Goal: Navigation & Orientation: Understand site structure

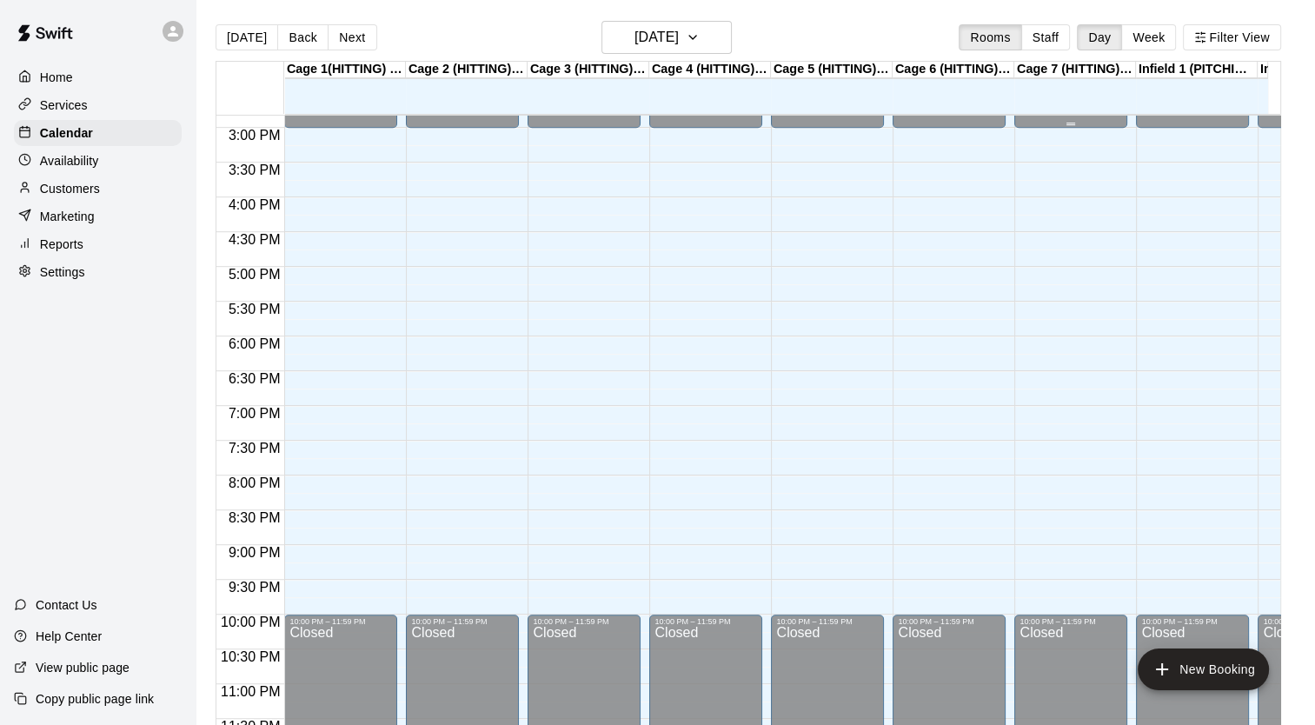
scroll to position [1052, 0]
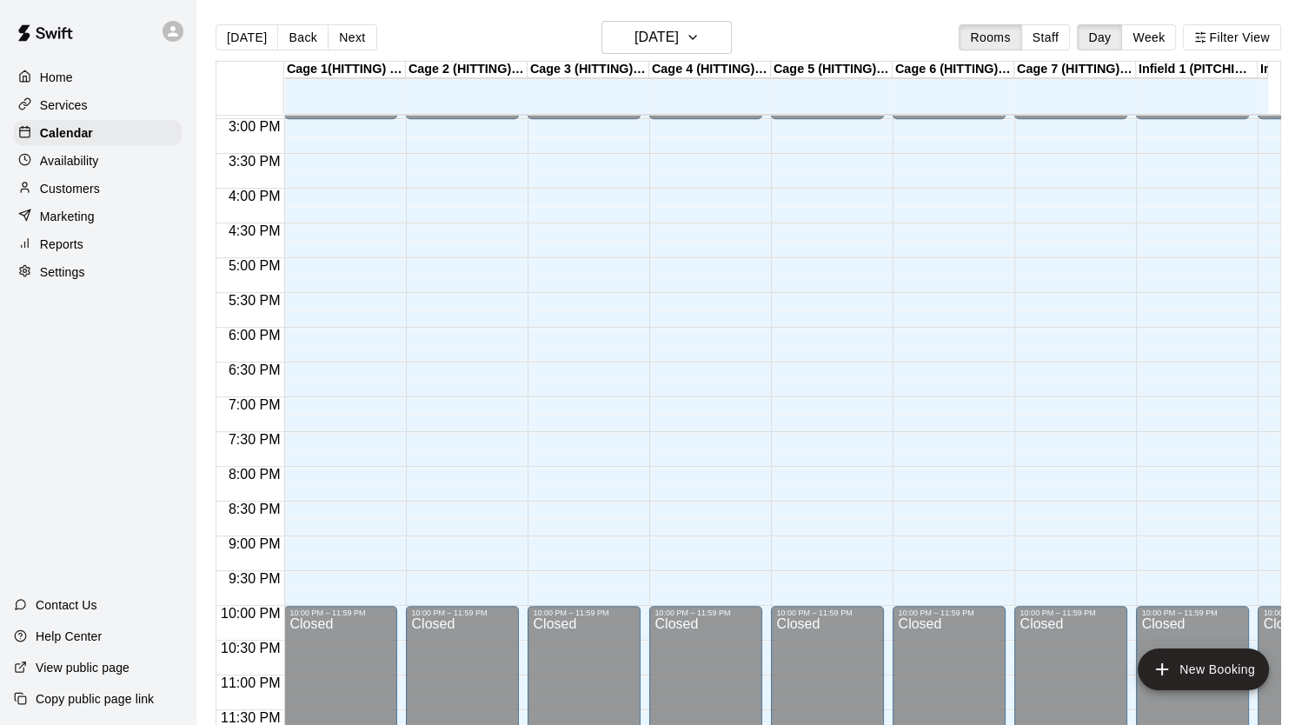
click at [109, 195] on div "Customers" at bounding box center [98, 189] width 168 height 26
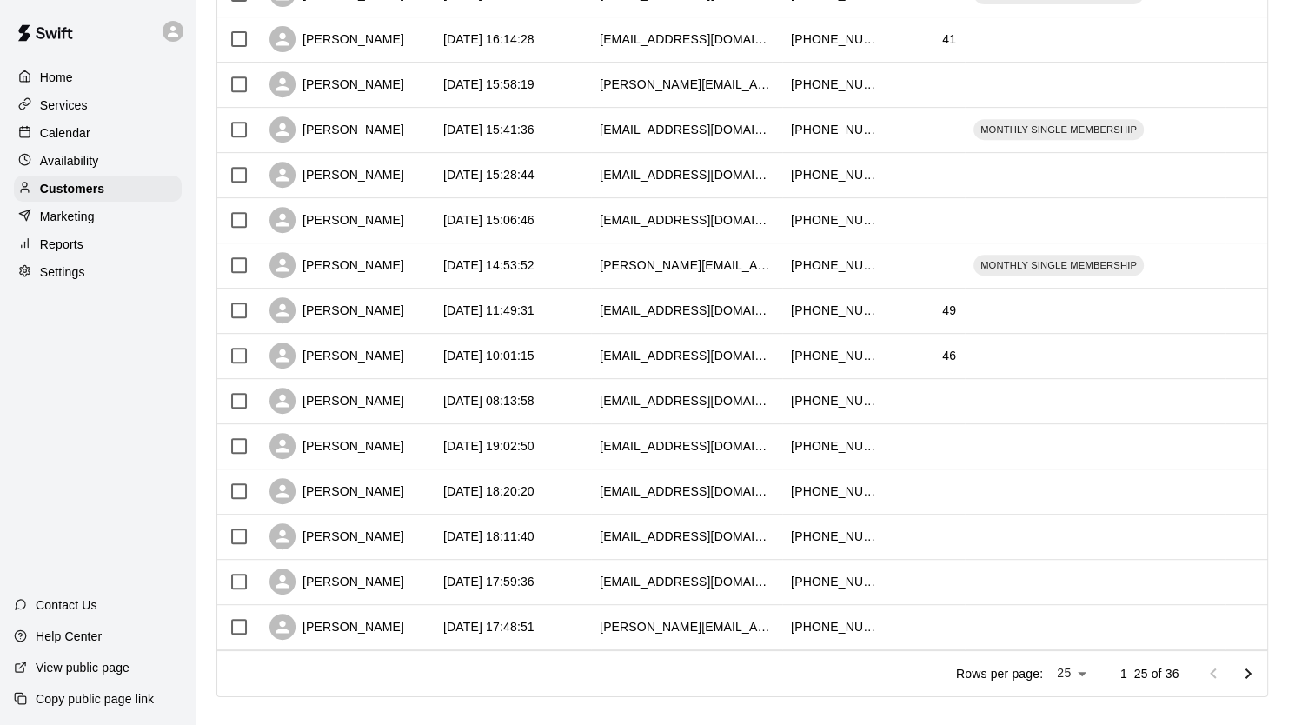
scroll to position [776, 0]
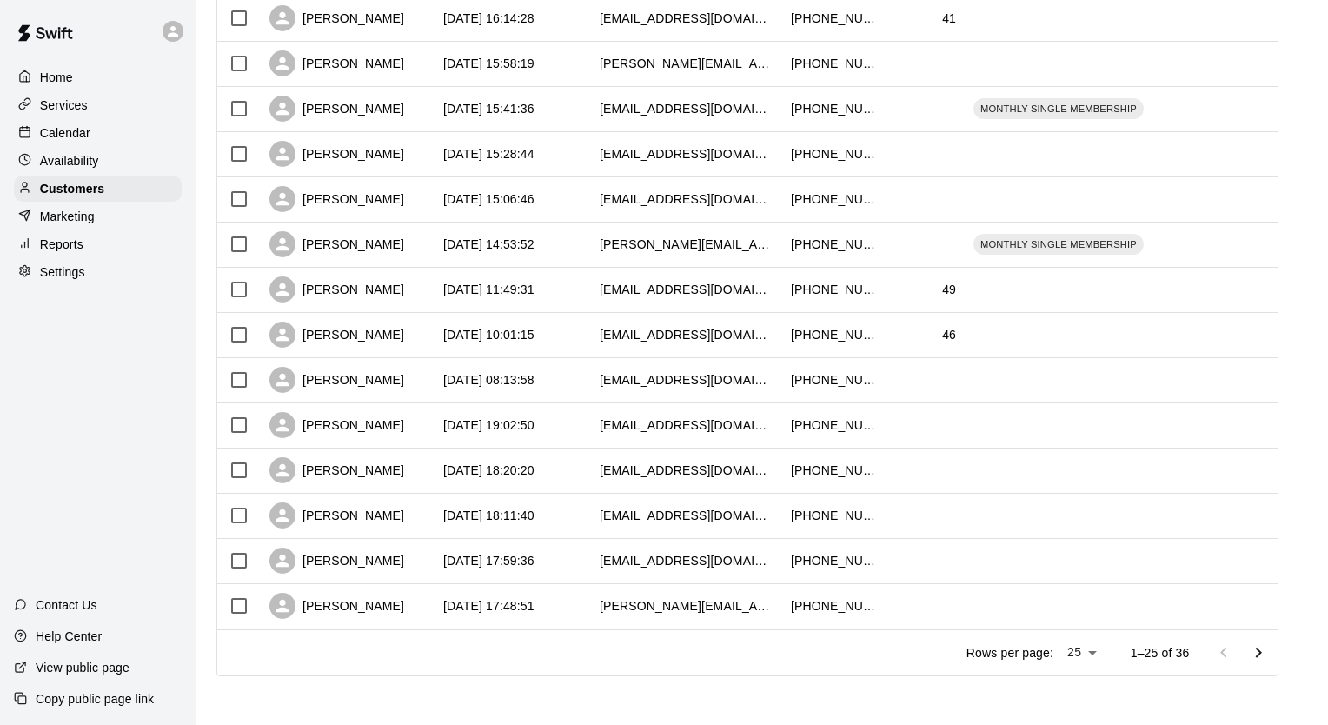
click at [1081, 693] on li "100" at bounding box center [1080, 689] width 50 height 29
type input "***"
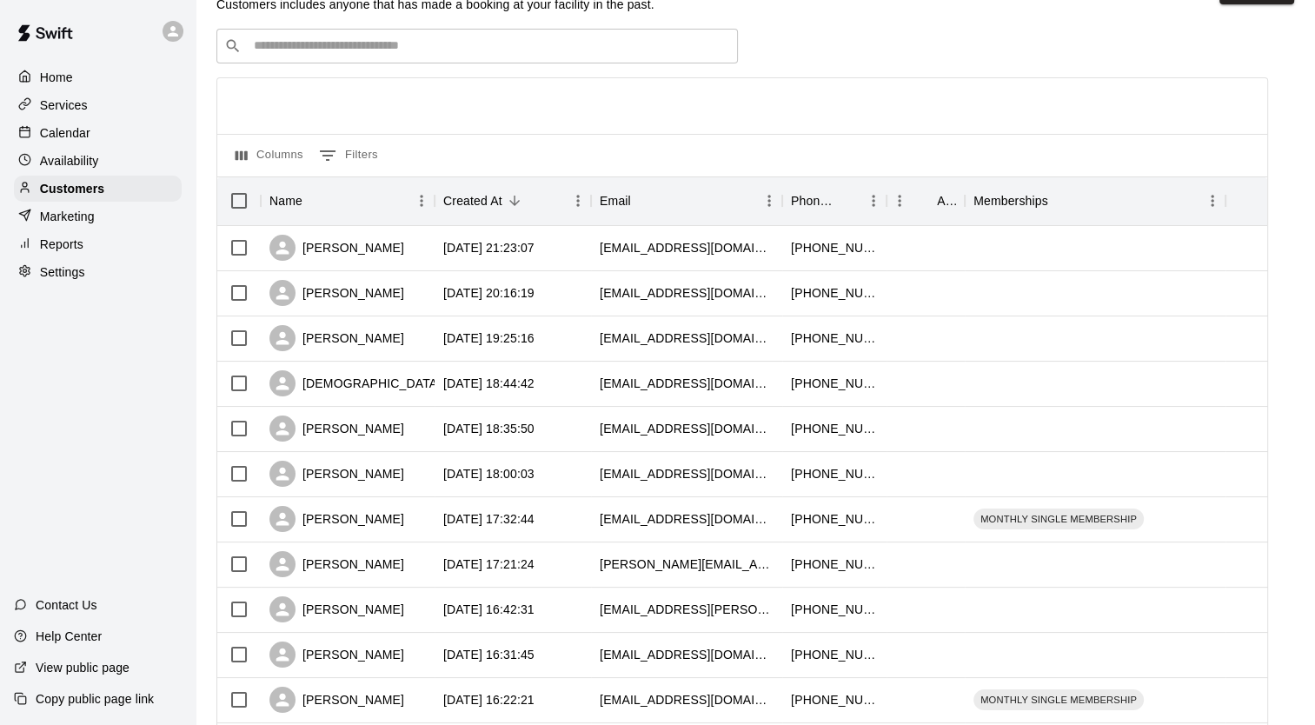
scroll to position [0, 0]
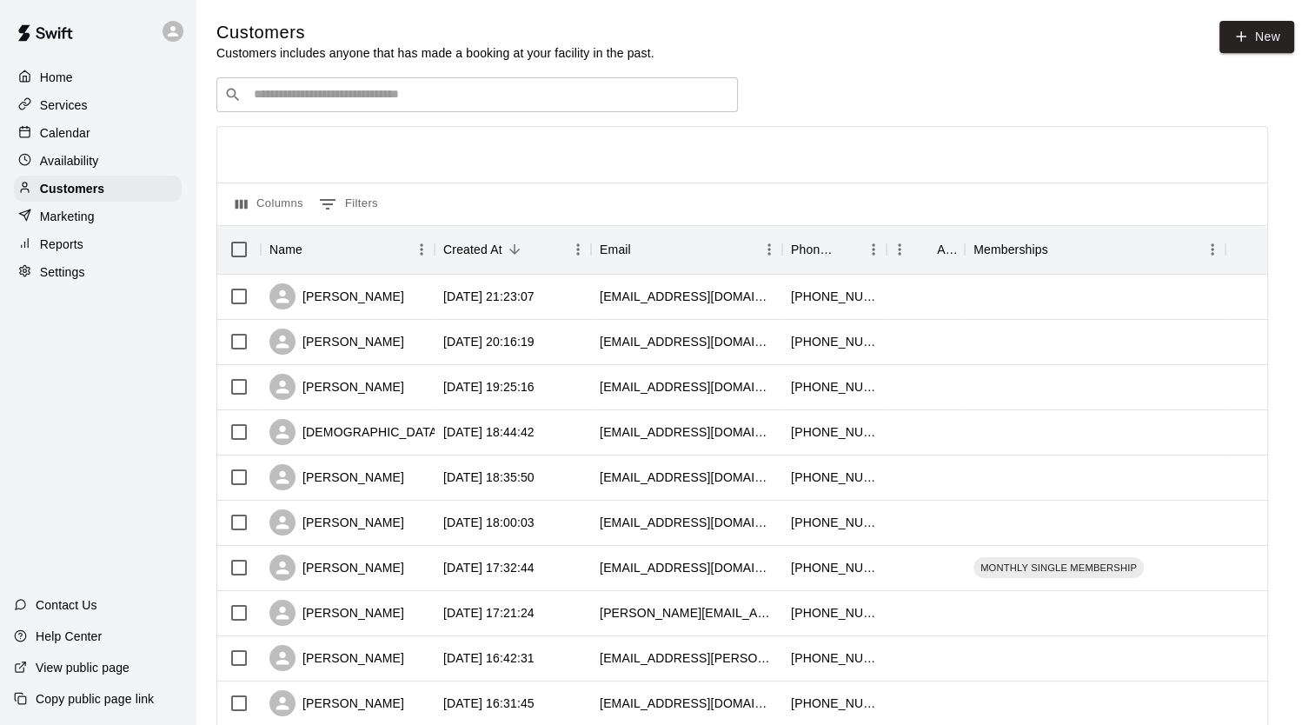
click at [94, 277] on div "Settings" at bounding box center [98, 272] width 168 height 26
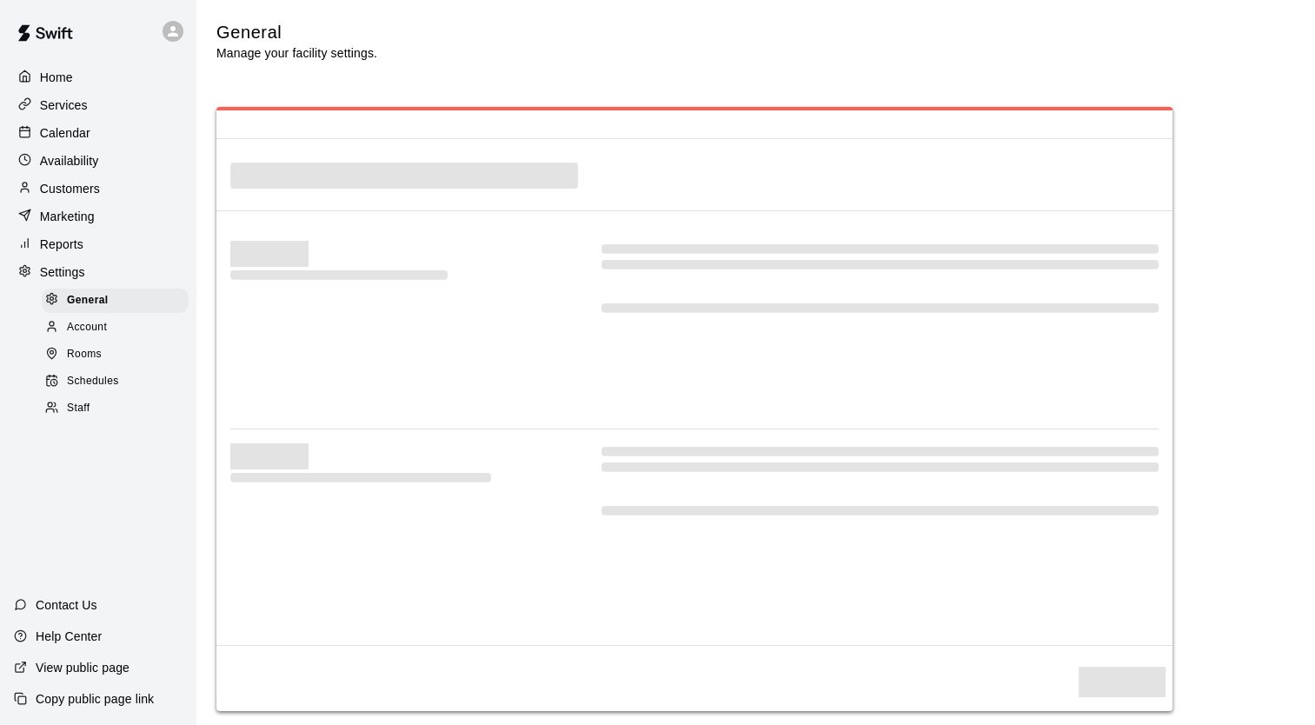
select select "**"
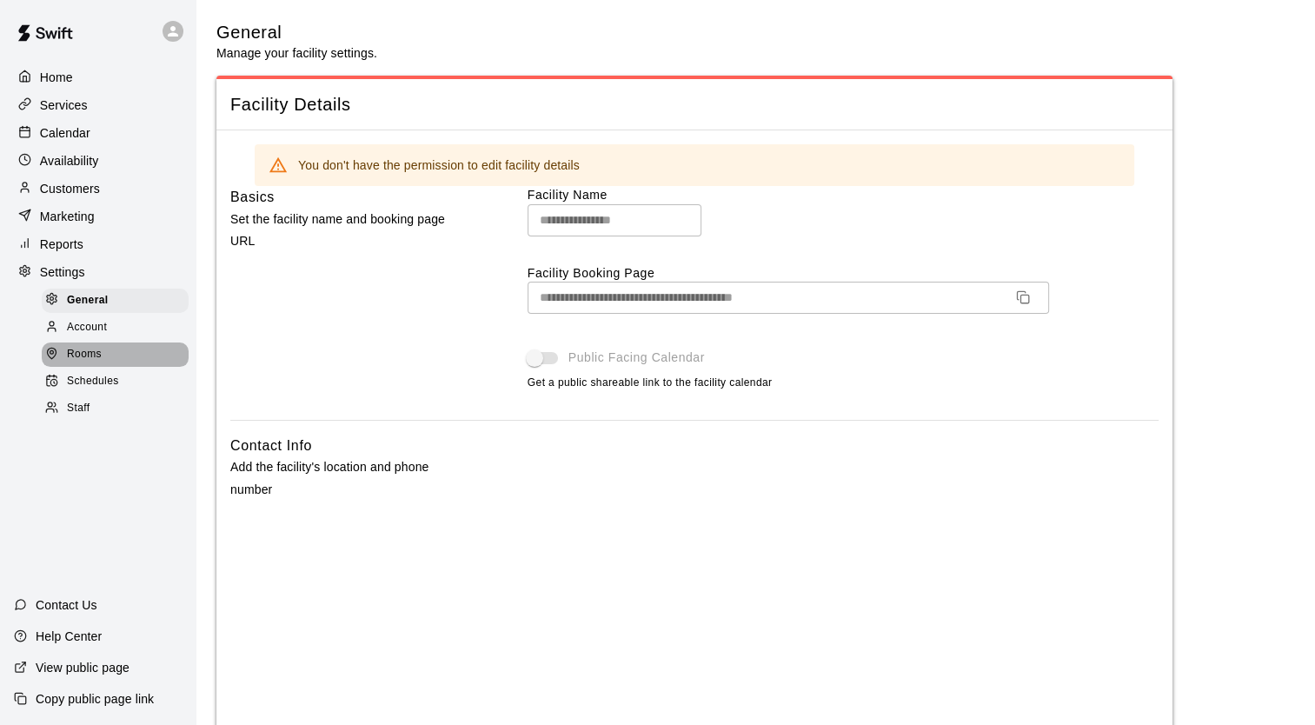
click at [106, 367] on div "Rooms" at bounding box center [115, 354] width 147 height 24
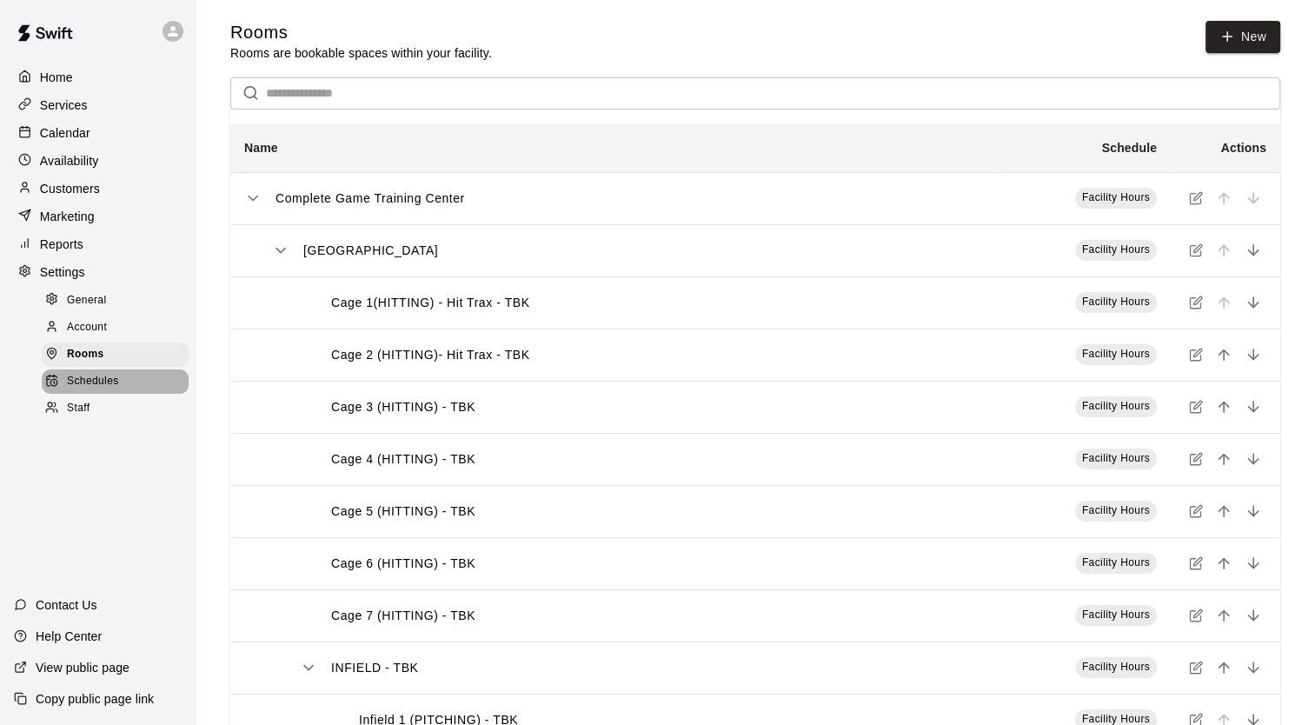
click at [108, 390] on span "Schedules" at bounding box center [93, 381] width 52 height 17
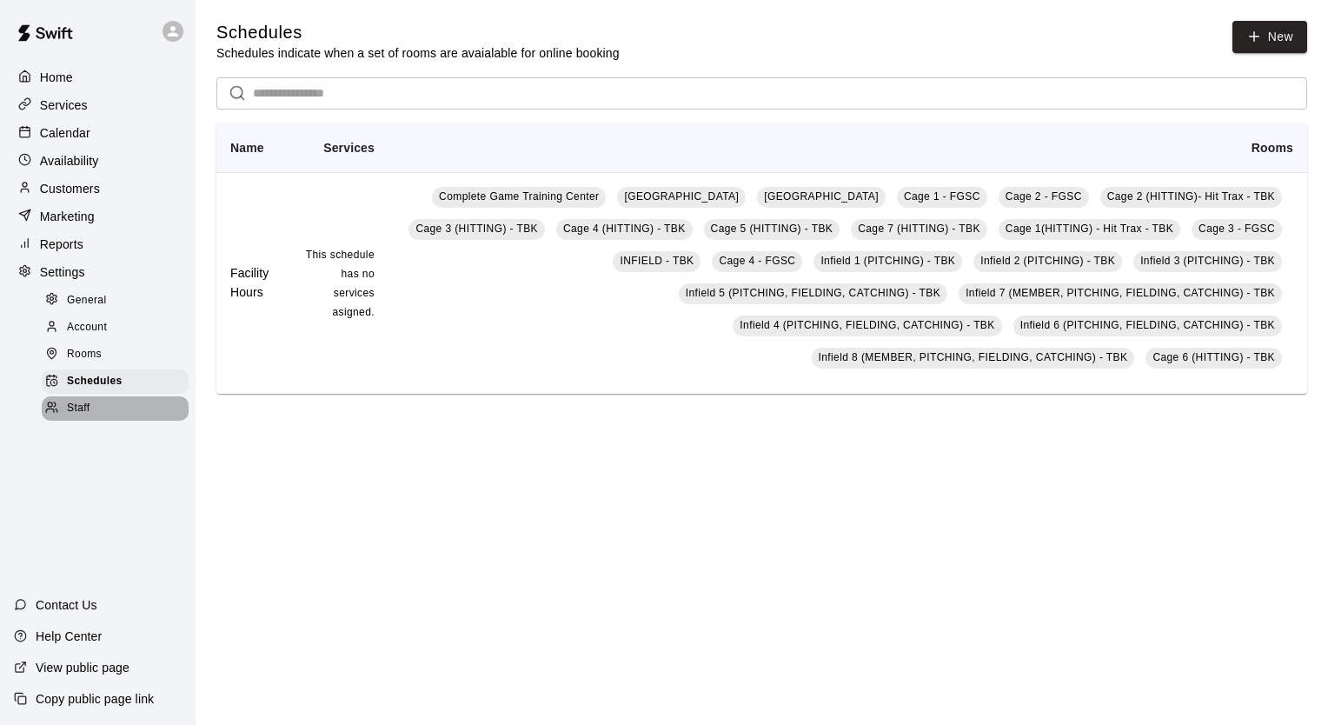
click at [108, 415] on div "Staff" at bounding box center [115, 408] width 147 height 24
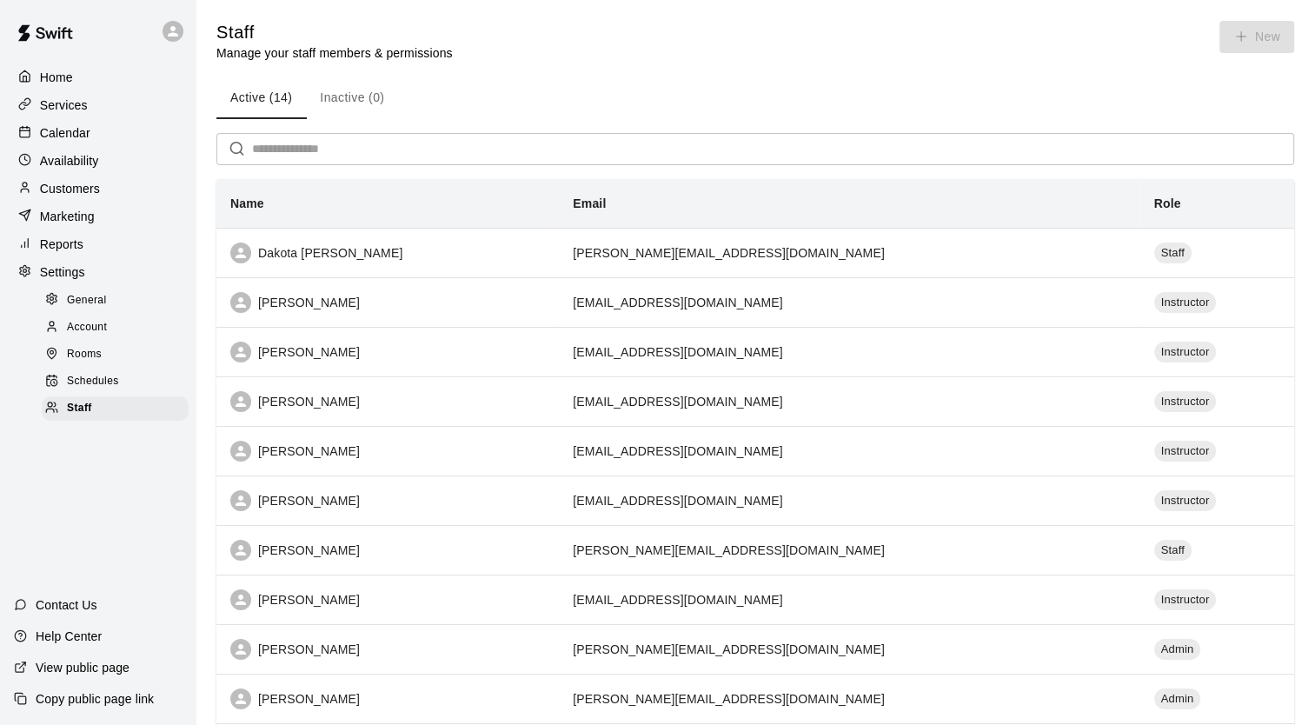
click at [100, 336] on span "Account" at bounding box center [87, 327] width 40 height 17
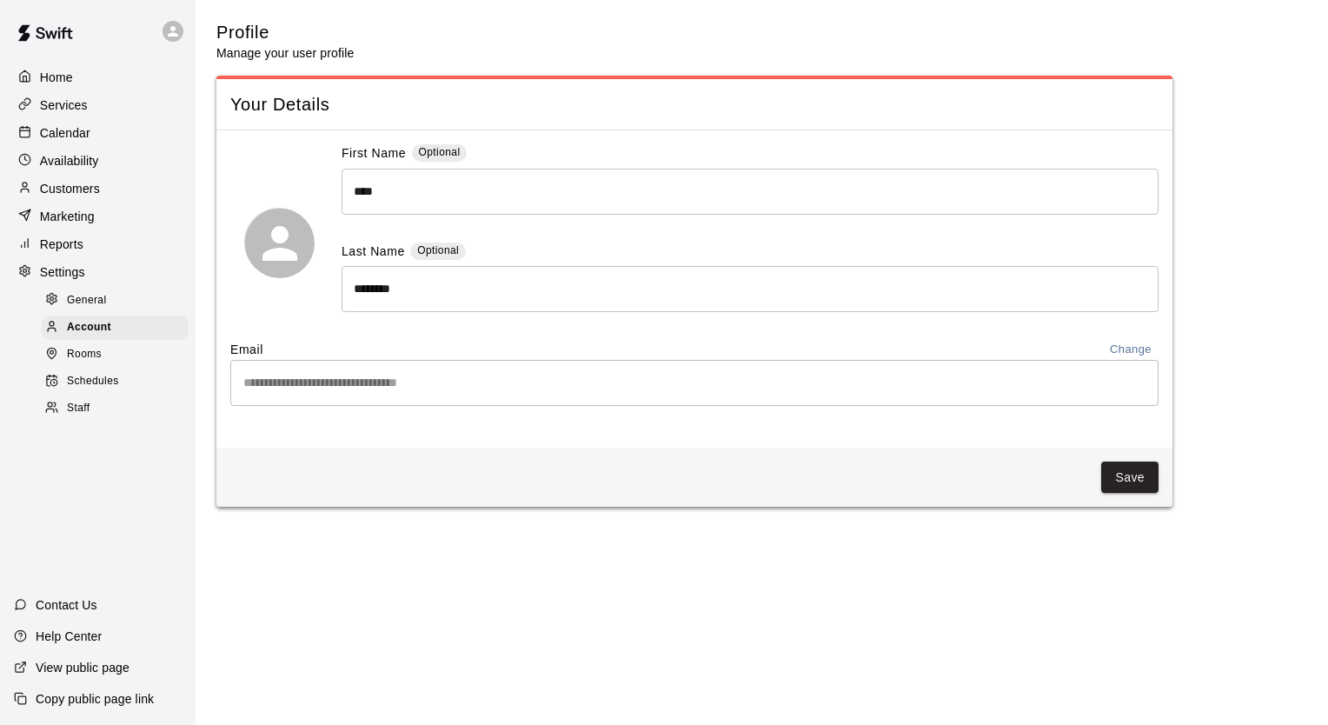
click at [104, 309] on span "General" at bounding box center [87, 300] width 40 height 17
select select "**"
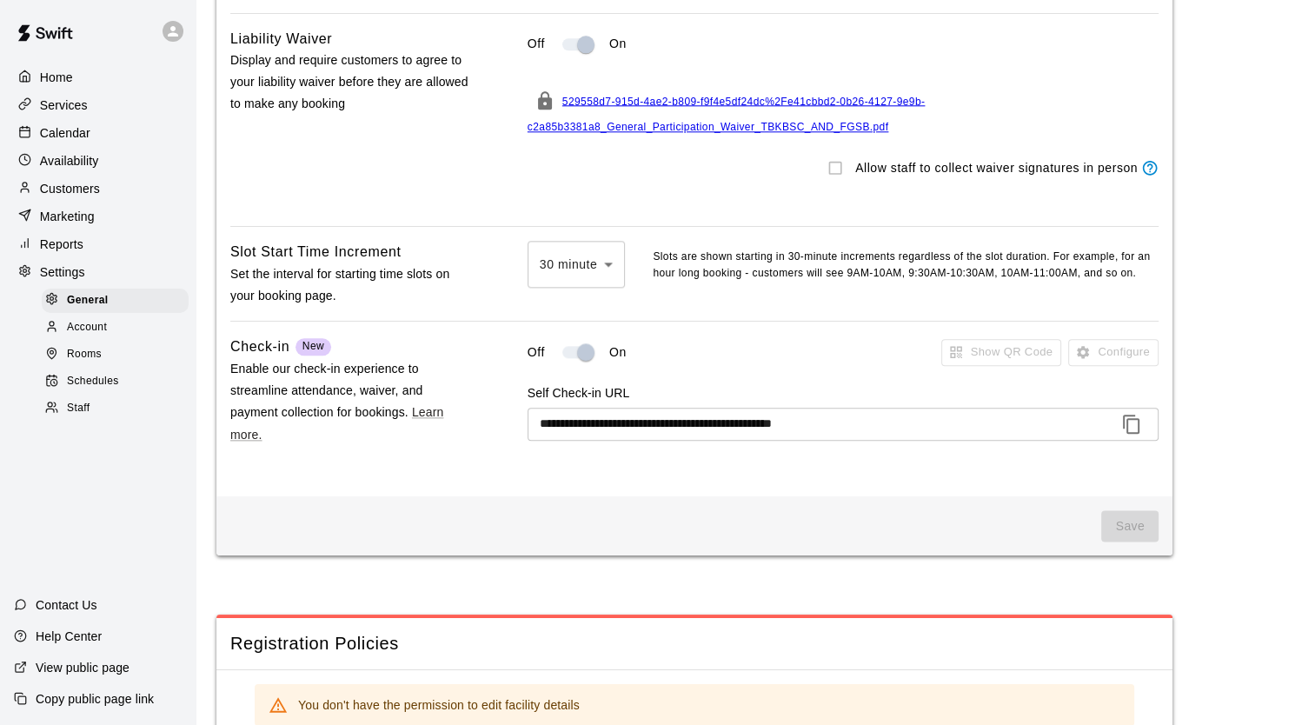
scroll to position [1971, 0]
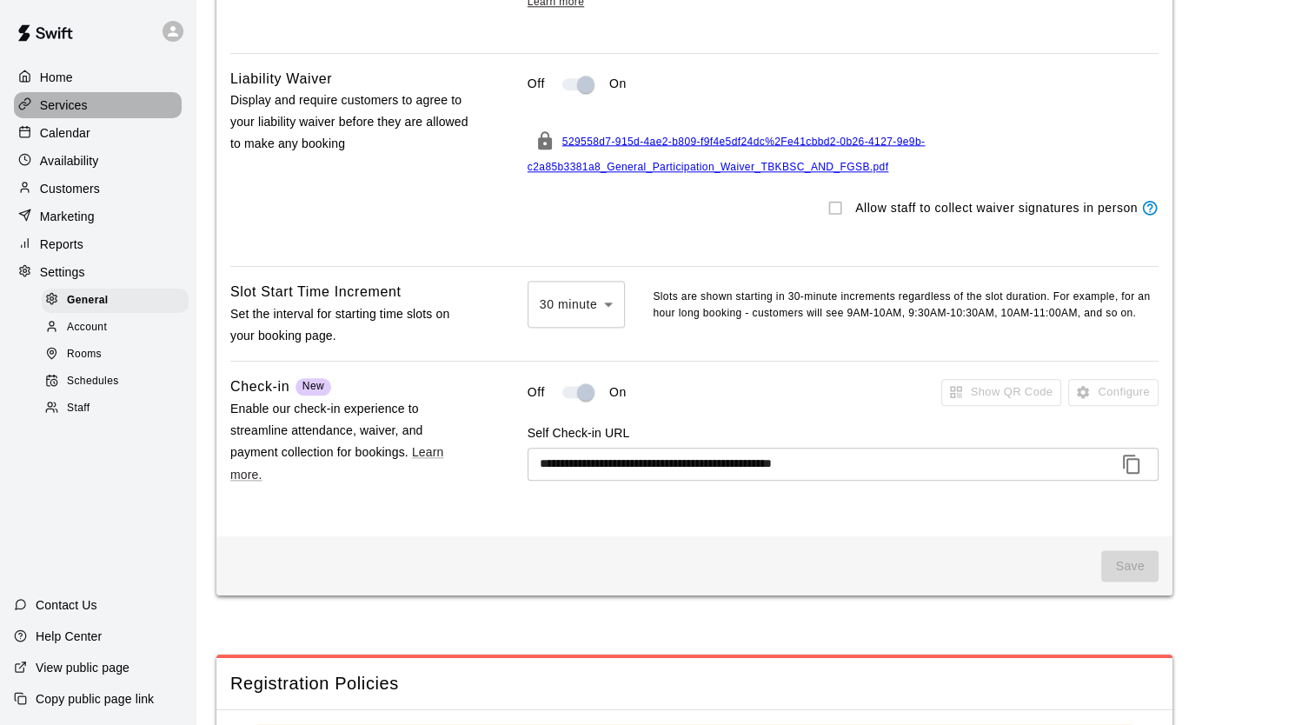
click at [115, 107] on div "Services" at bounding box center [98, 105] width 168 height 26
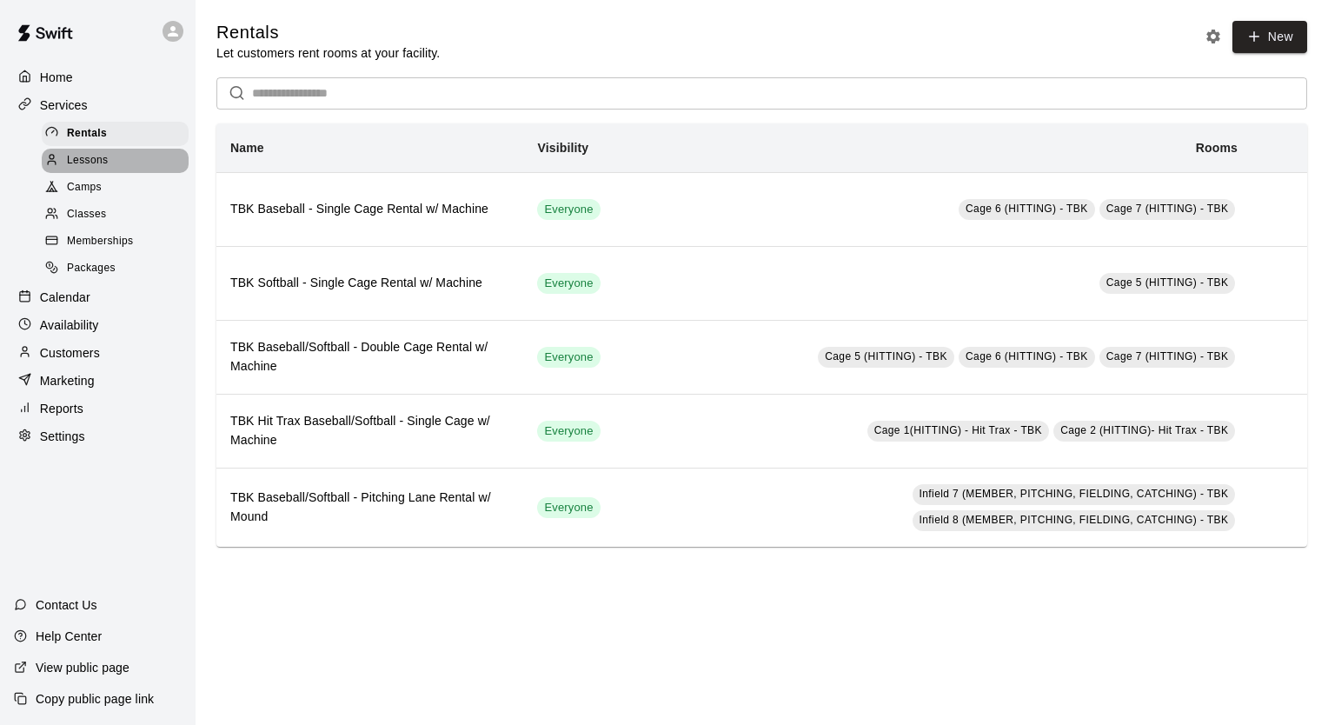
click at [139, 173] on div "Lessons" at bounding box center [115, 161] width 147 height 24
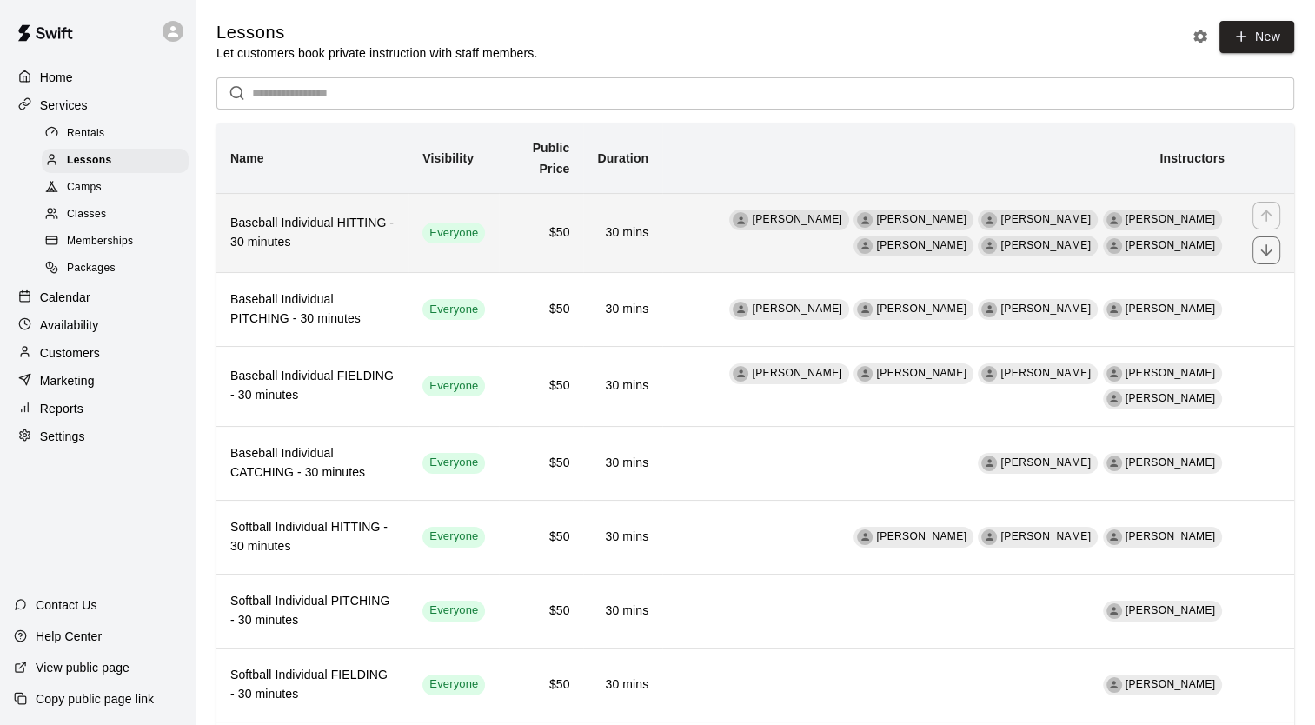
click at [275, 243] on h6 "Baseball Individual HITTING - 30 minutes" at bounding box center [312, 233] width 164 height 38
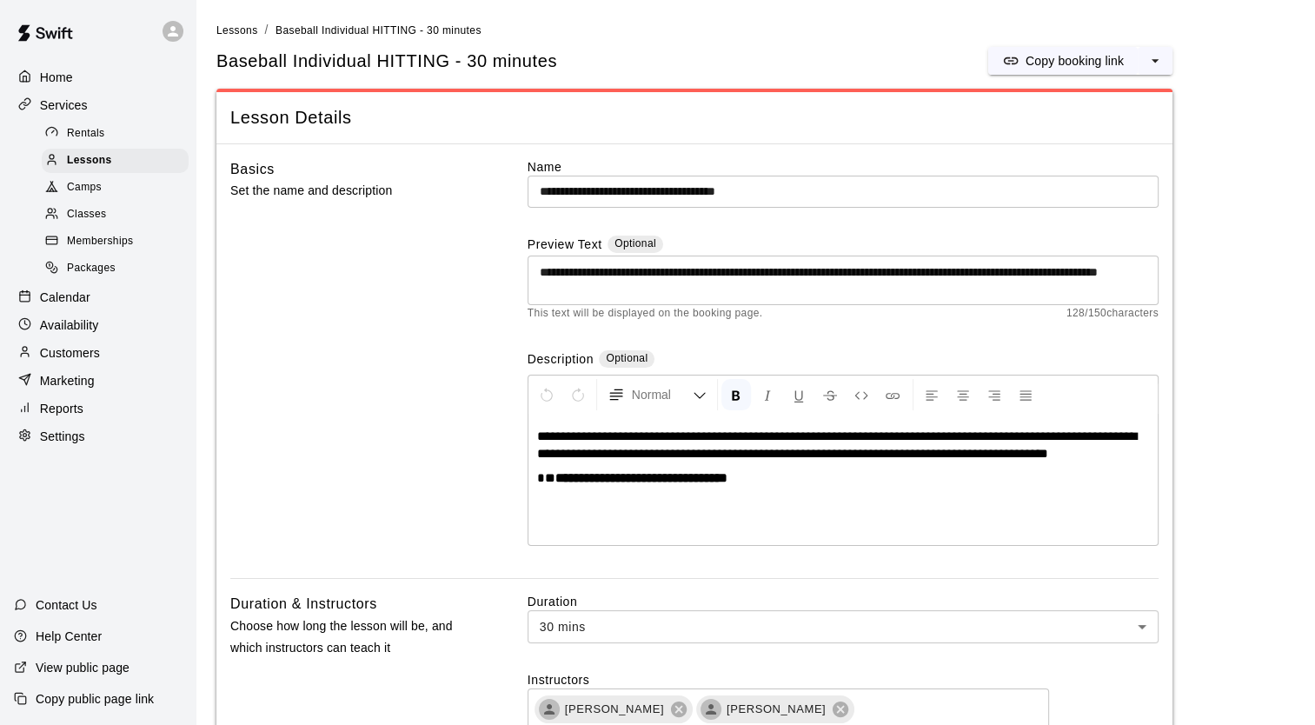
click at [80, 254] on div "Memberships" at bounding box center [115, 241] width 147 height 24
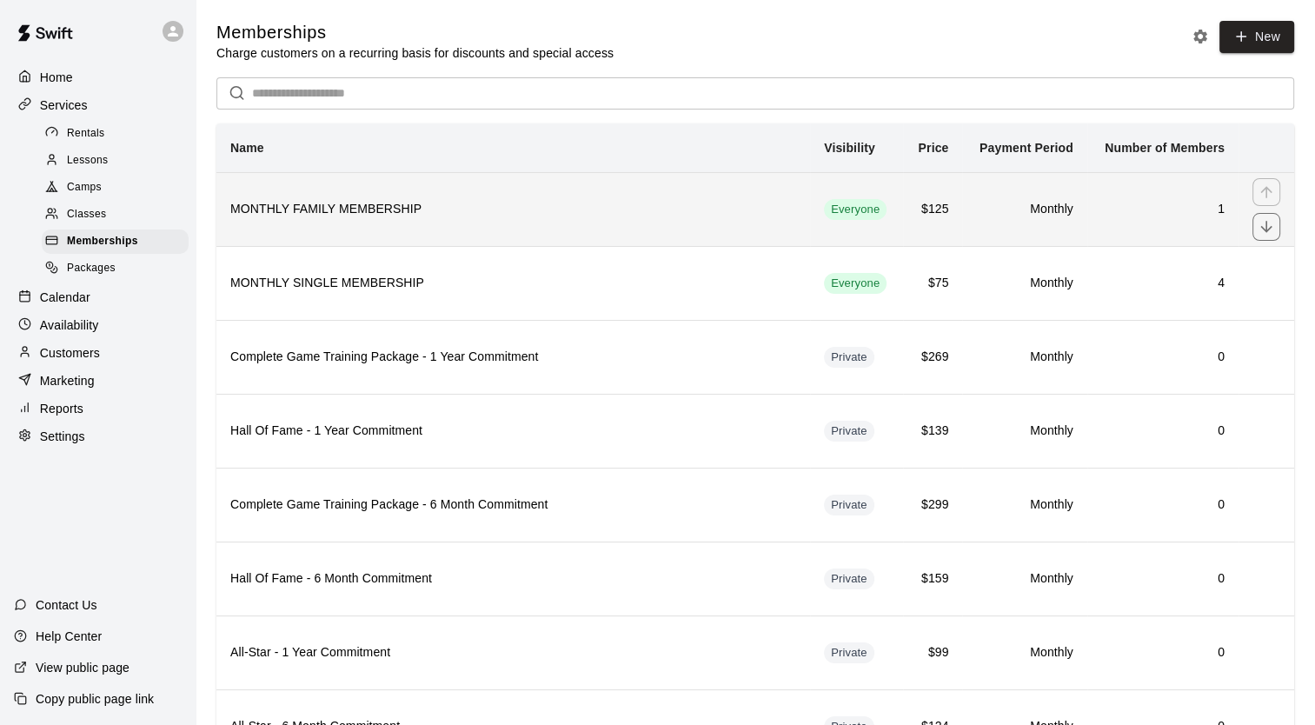
click at [404, 209] on h6 "MONTHLY FAMILY MEMBERSHIP" at bounding box center [513, 209] width 566 height 19
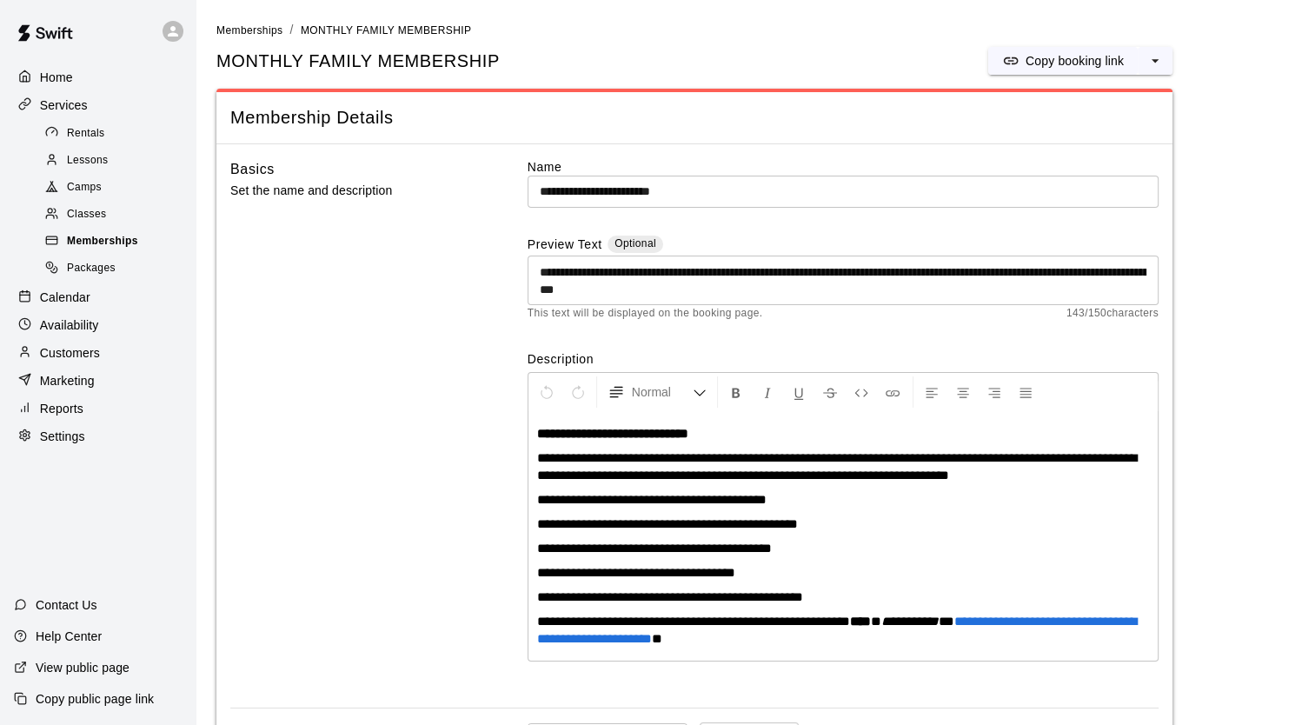
click at [115, 249] on span "Memberships" at bounding box center [102, 241] width 71 height 17
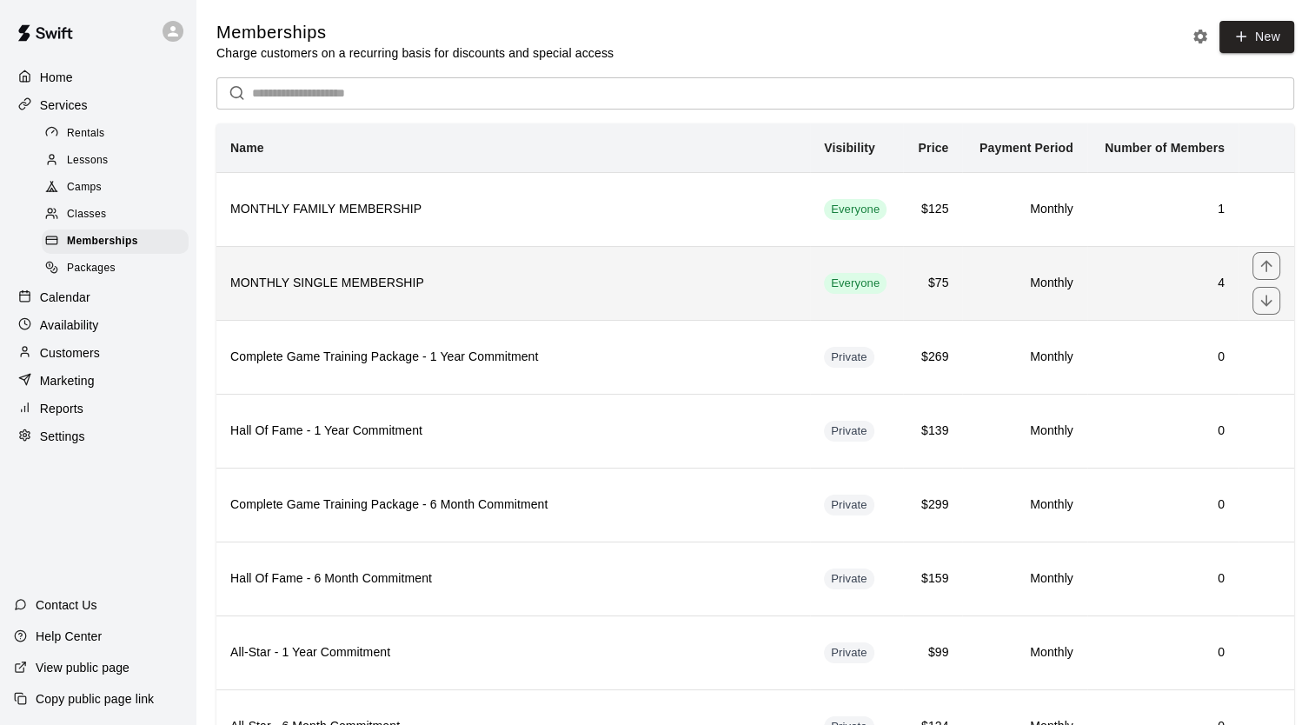
click at [394, 273] on th "MONTHLY SINGLE MEMBERSHIP" at bounding box center [513, 283] width 594 height 74
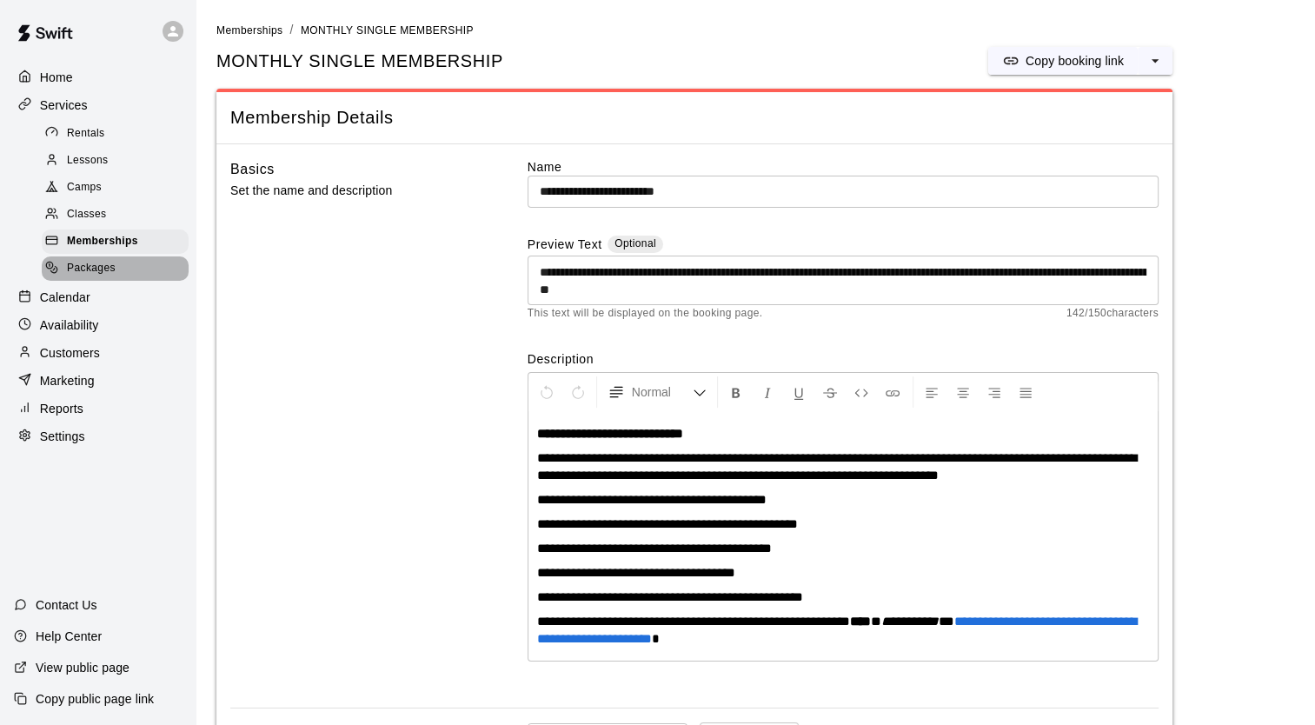
click at [139, 268] on div "Packages" at bounding box center [115, 268] width 147 height 24
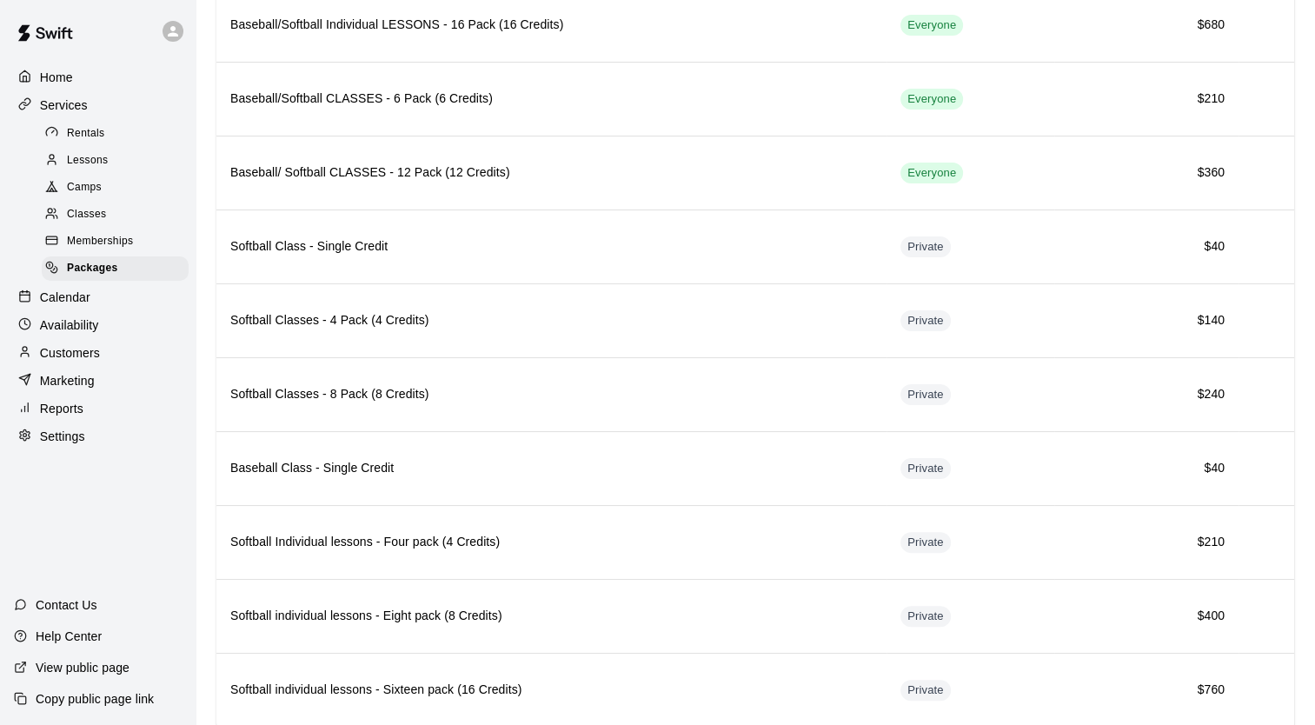
scroll to position [335, 0]
